Goal: Task Accomplishment & Management: Manage account settings

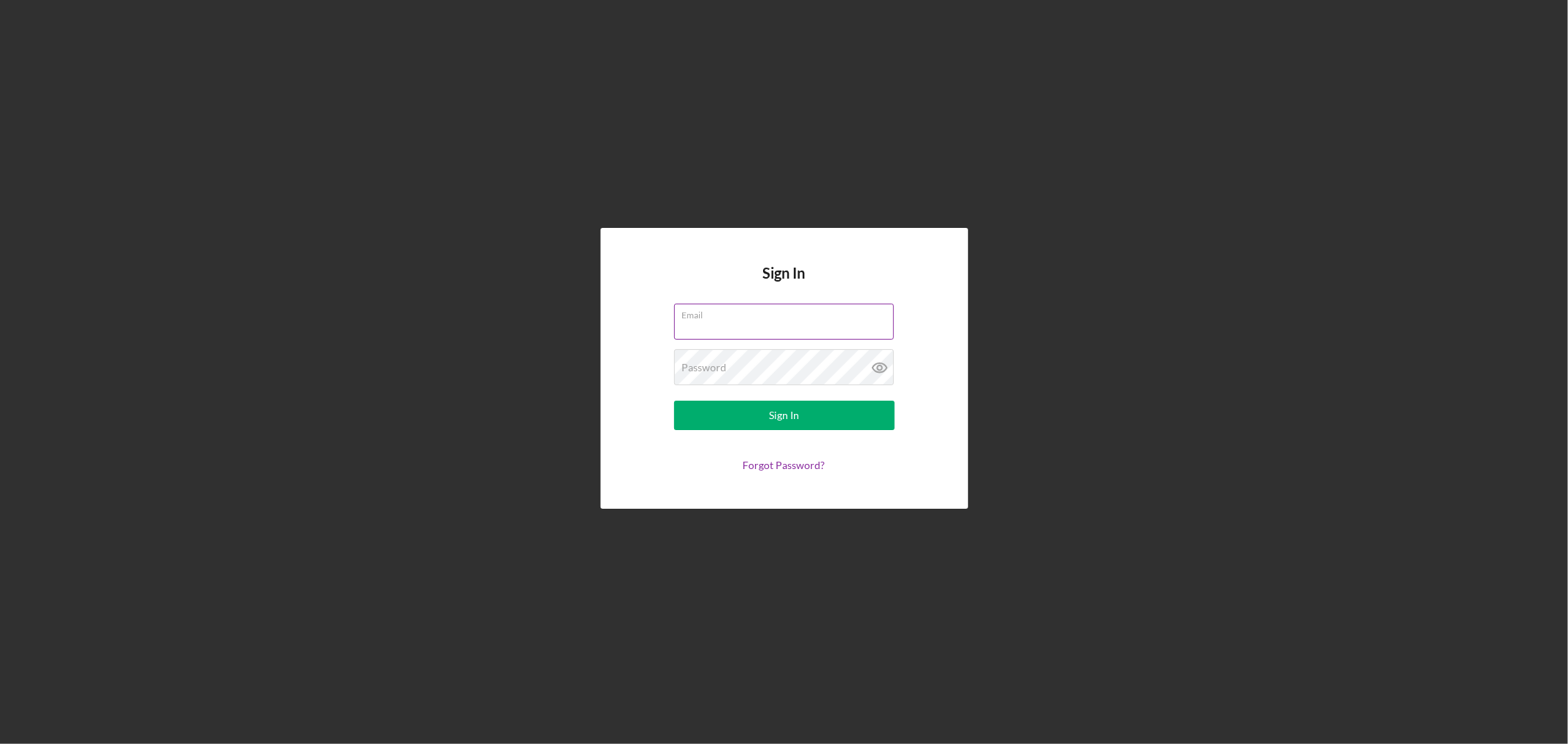
type input "[EMAIL_ADDRESS][DOMAIN_NAME]"
click at [847, 317] on label "Email" at bounding box center [788, 312] width 212 height 16
click at [847, 317] on input "[EMAIL_ADDRESS][DOMAIN_NAME]" at bounding box center [784, 321] width 220 height 35
click at [787, 409] on div "Sign In" at bounding box center [784, 415] width 30 height 29
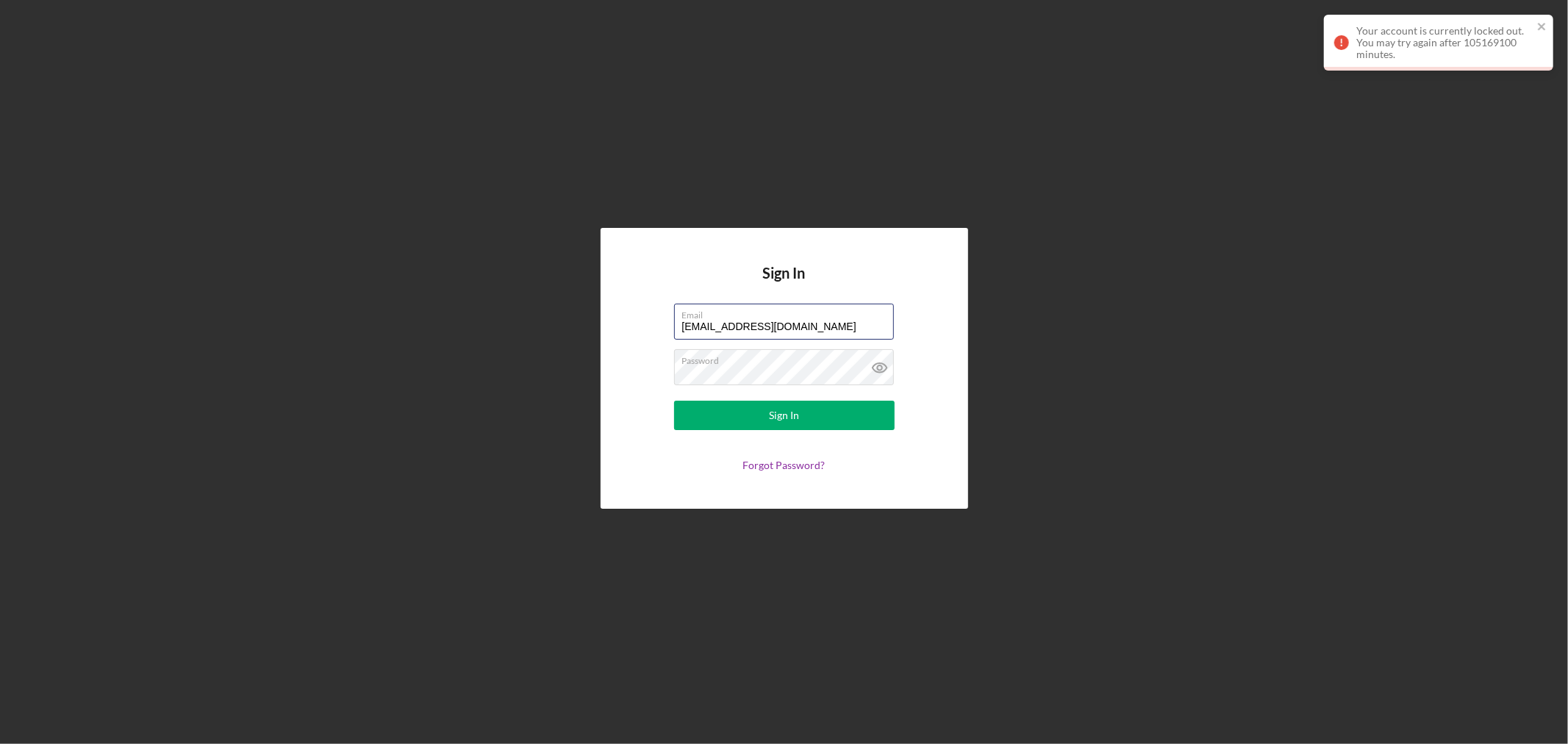
drag, startPoint x: 847, startPoint y: 324, endPoint x: 97, endPoint y: 310, distance: 750.1
click at [68, 310] on div "Sign In Email [EMAIL_ADDRESS][DOMAIN_NAME] Password Sign In Forgot Password?" at bounding box center [784, 368] width 1554 height 737
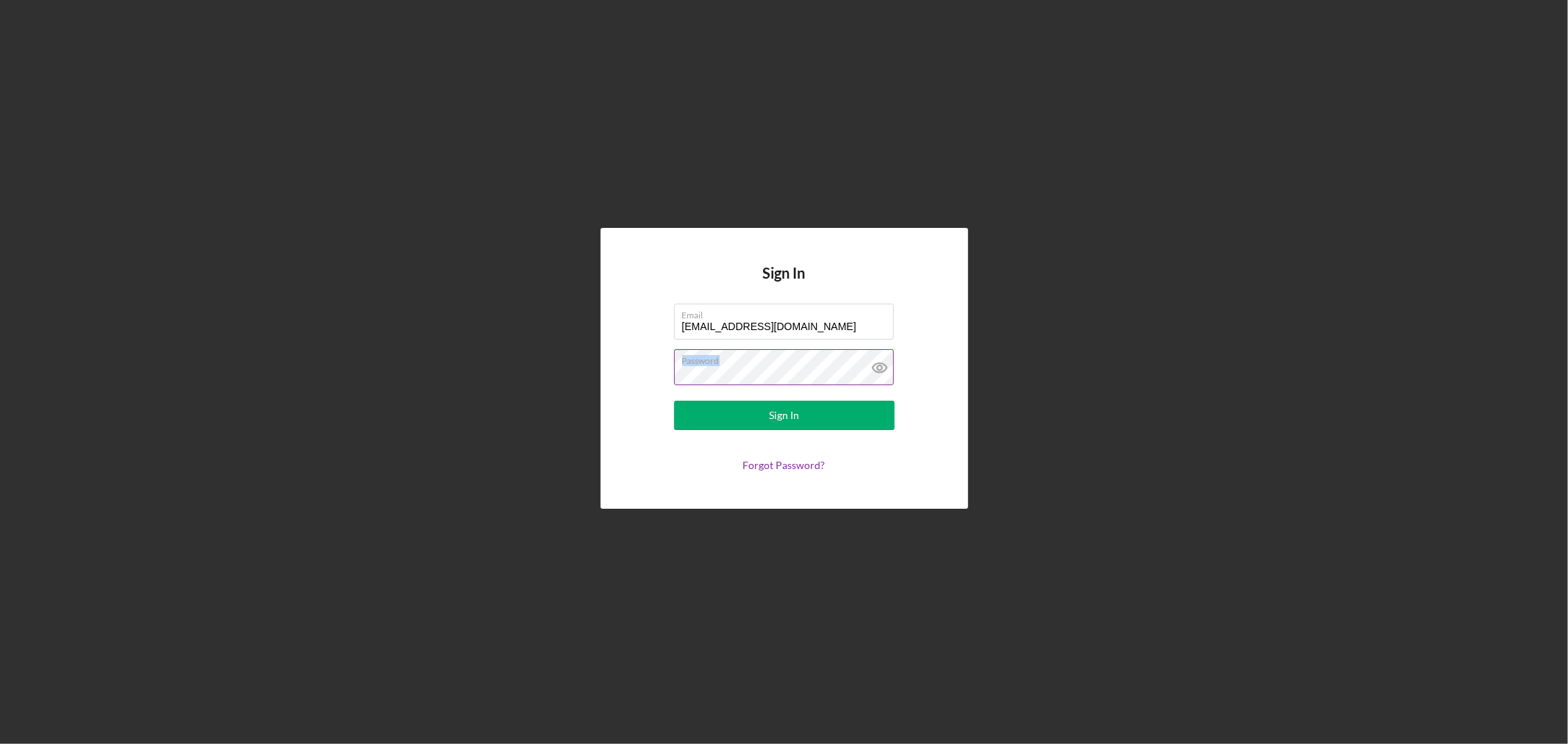
click at [679, 372] on div "Password" at bounding box center [784, 368] width 221 height 37
click at [879, 369] on icon at bounding box center [880, 368] width 37 height 37
click at [811, 421] on button "Sign In" at bounding box center [784, 415] width 221 height 29
click at [762, 413] on button "Sign In" at bounding box center [784, 415] width 221 height 29
click at [740, 322] on input "[EMAIL_ADDRESS][DOMAIN_NAME]" at bounding box center [784, 321] width 220 height 35
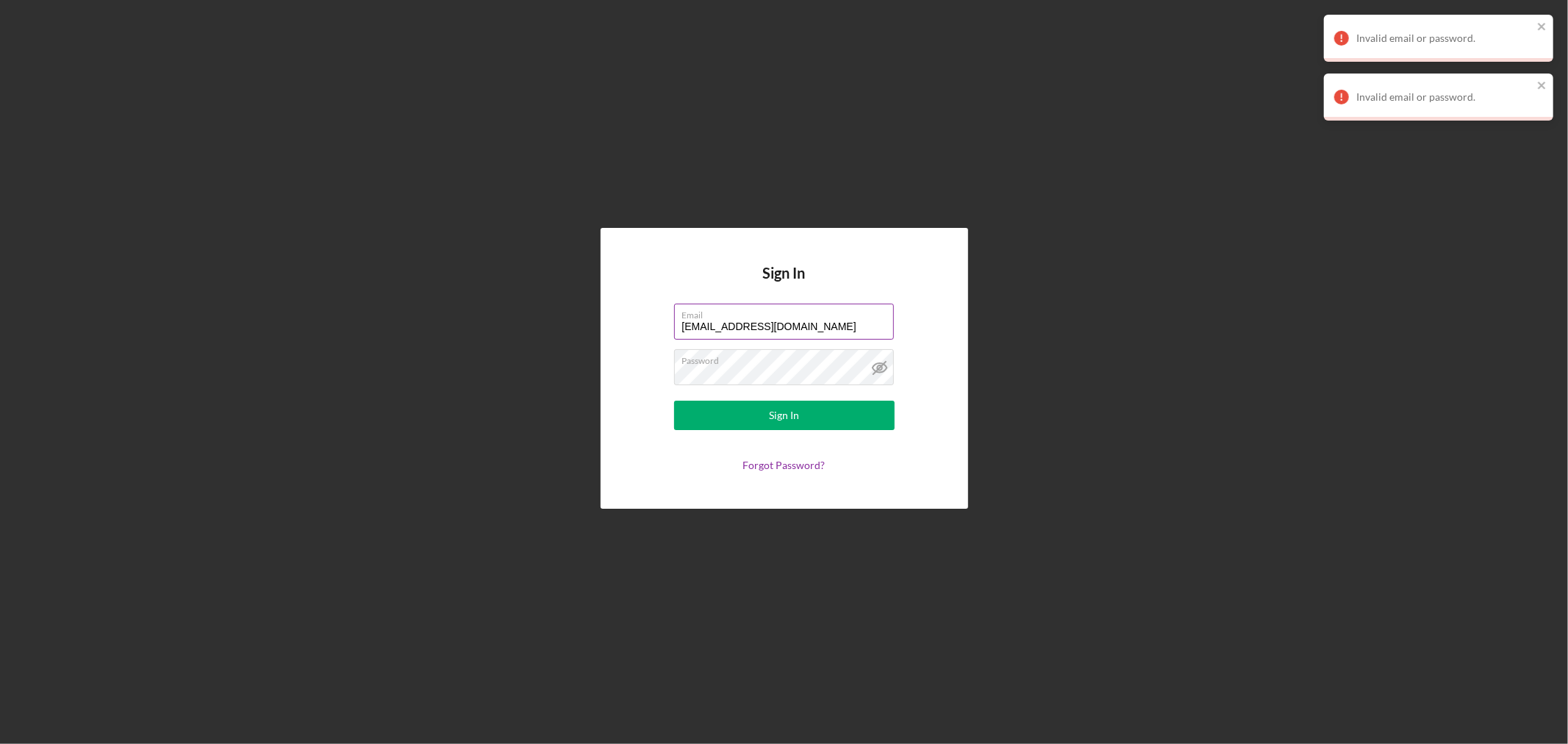
click at [740, 322] on input "[EMAIL_ADDRESS][DOMAIN_NAME]" at bounding box center [784, 321] width 220 height 35
click at [742, 324] on input "[EMAIL_ADDRESS][DOMAIN_NAME]" at bounding box center [784, 321] width 220 height 35
type input "[EMAIL_ADDRESS][DOMAIN_NAME]"
click at [807, 425] on button "Sign In" at bounding box center [784, 415] width 221 height 29
